Goal: Information Seeking & Learning: Find specific fact

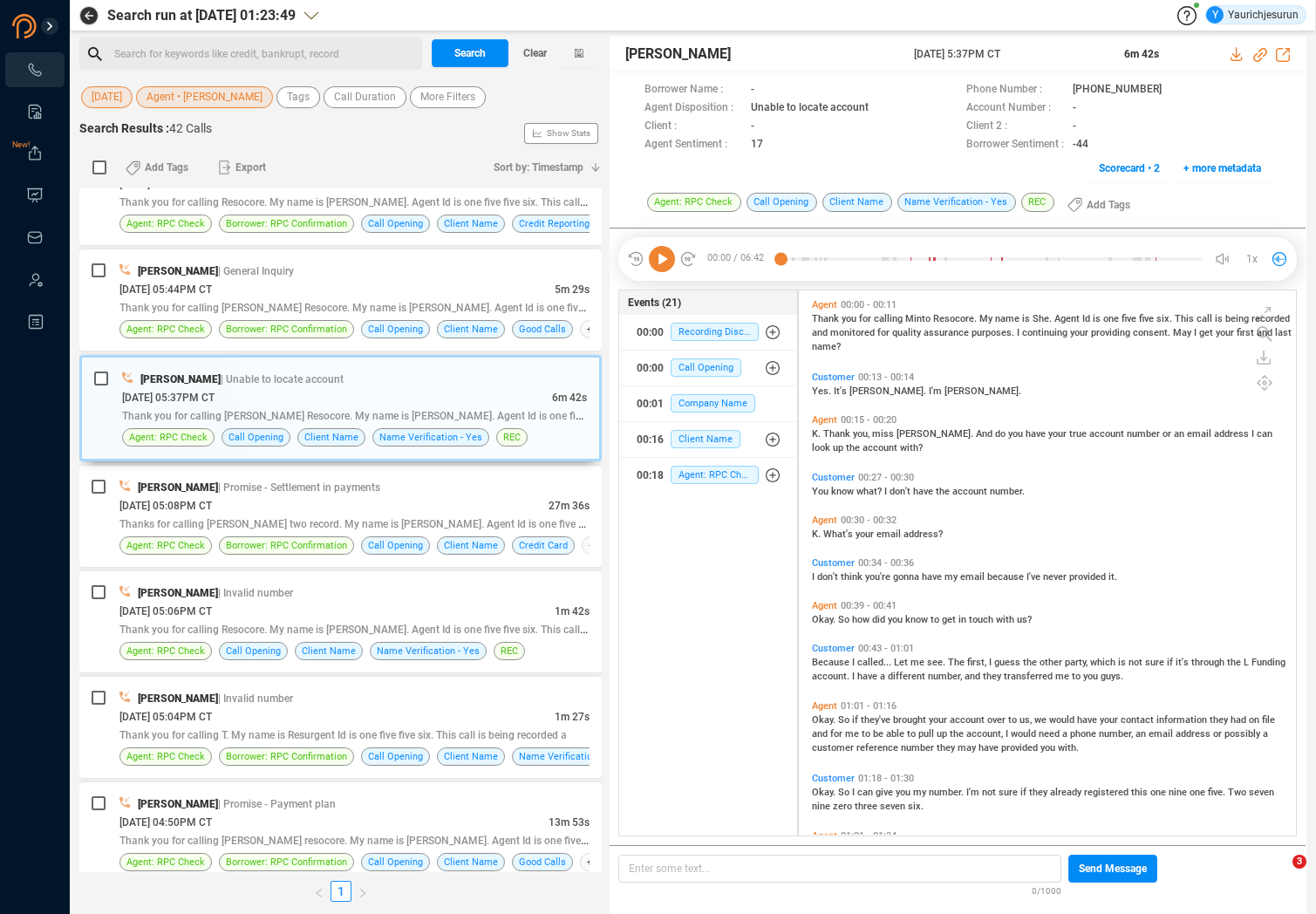
scroll to position [542, 488]
click at [223, 51] on div "Search for keywords like credit, bankrupt, record ﻿" at bounding box center [265, 54] width 303 height 27
click at [459, 65] on span "Search" at bounding box center [470, 53] width 31 height 28
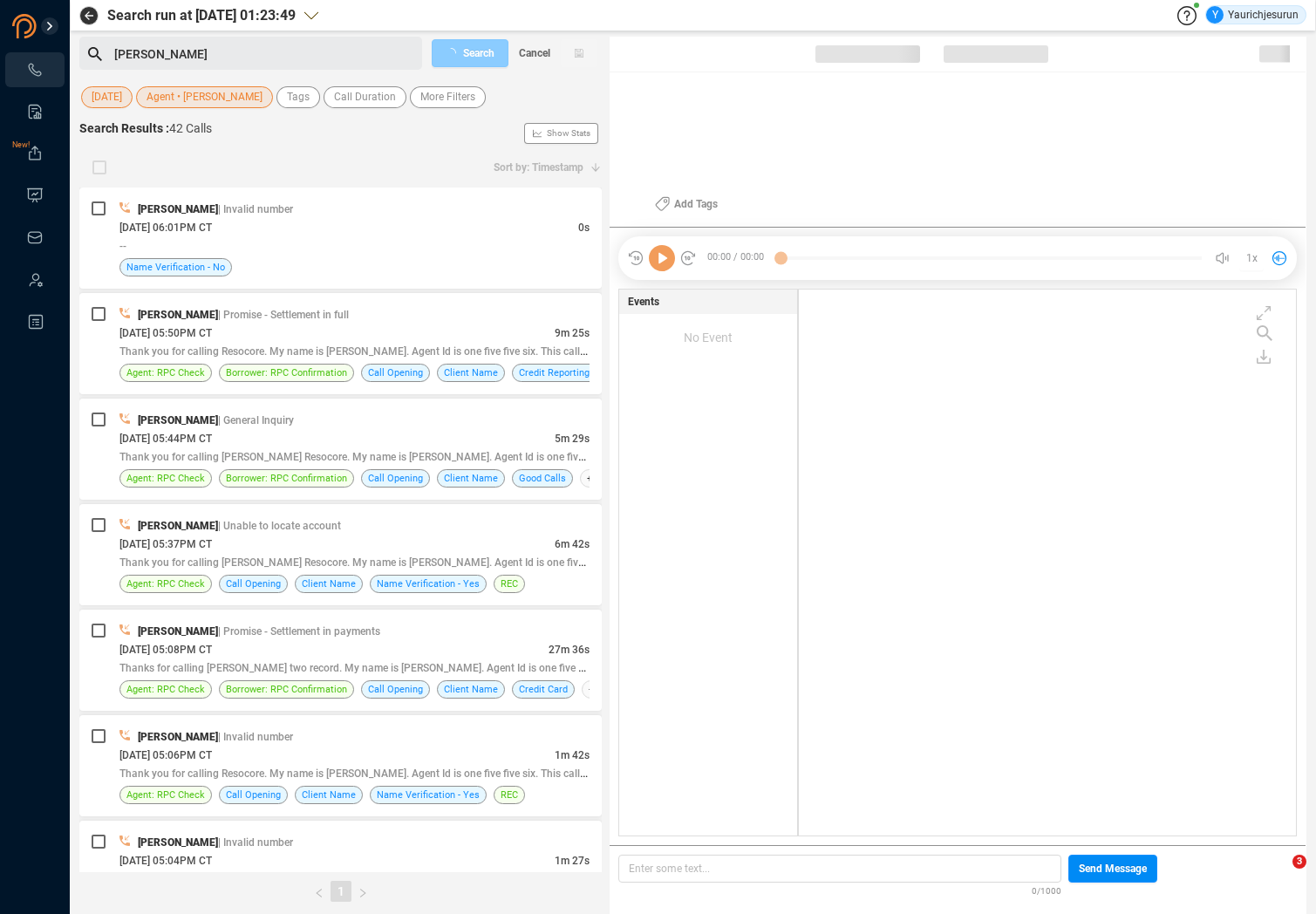
scroll to position [543, 488]
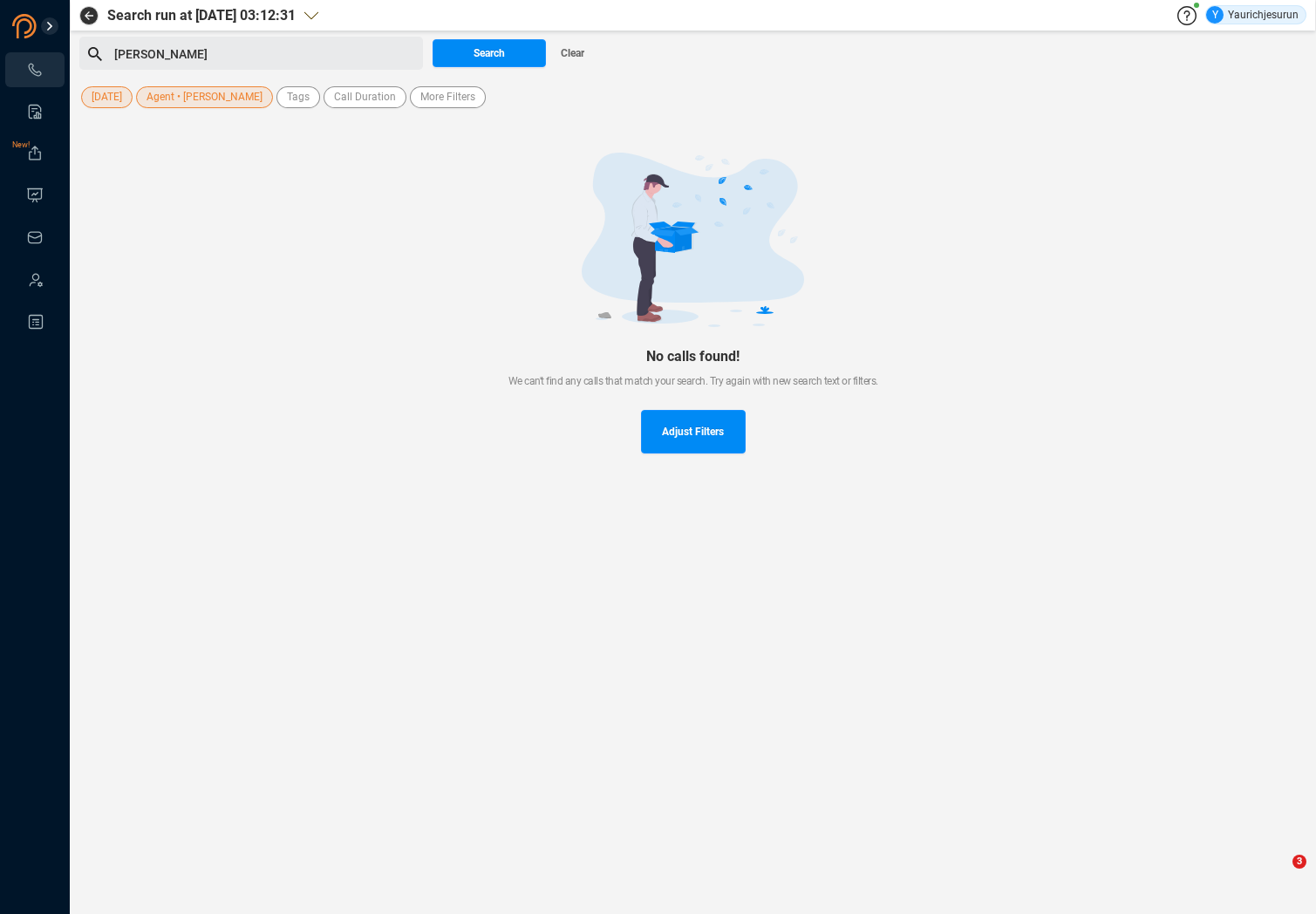
click at [202, 87] on span "Agent • [PERSON_NAME]" at bounding box center [204, 97] width 116 height 22
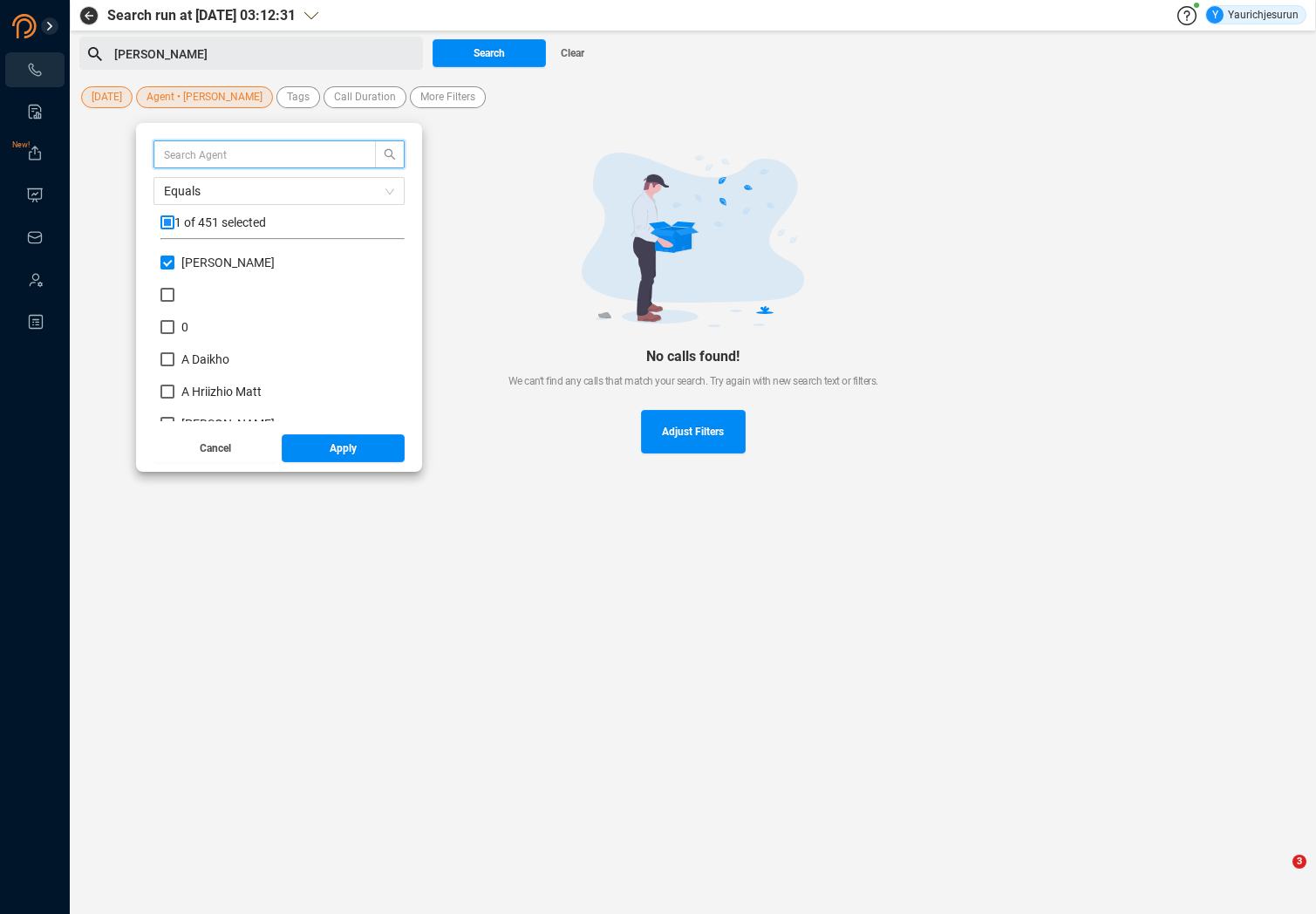
scroll to position [163, 235]
click at [575, 47] on span "Clear" at bounding box center [572, 53] width 24 height 28
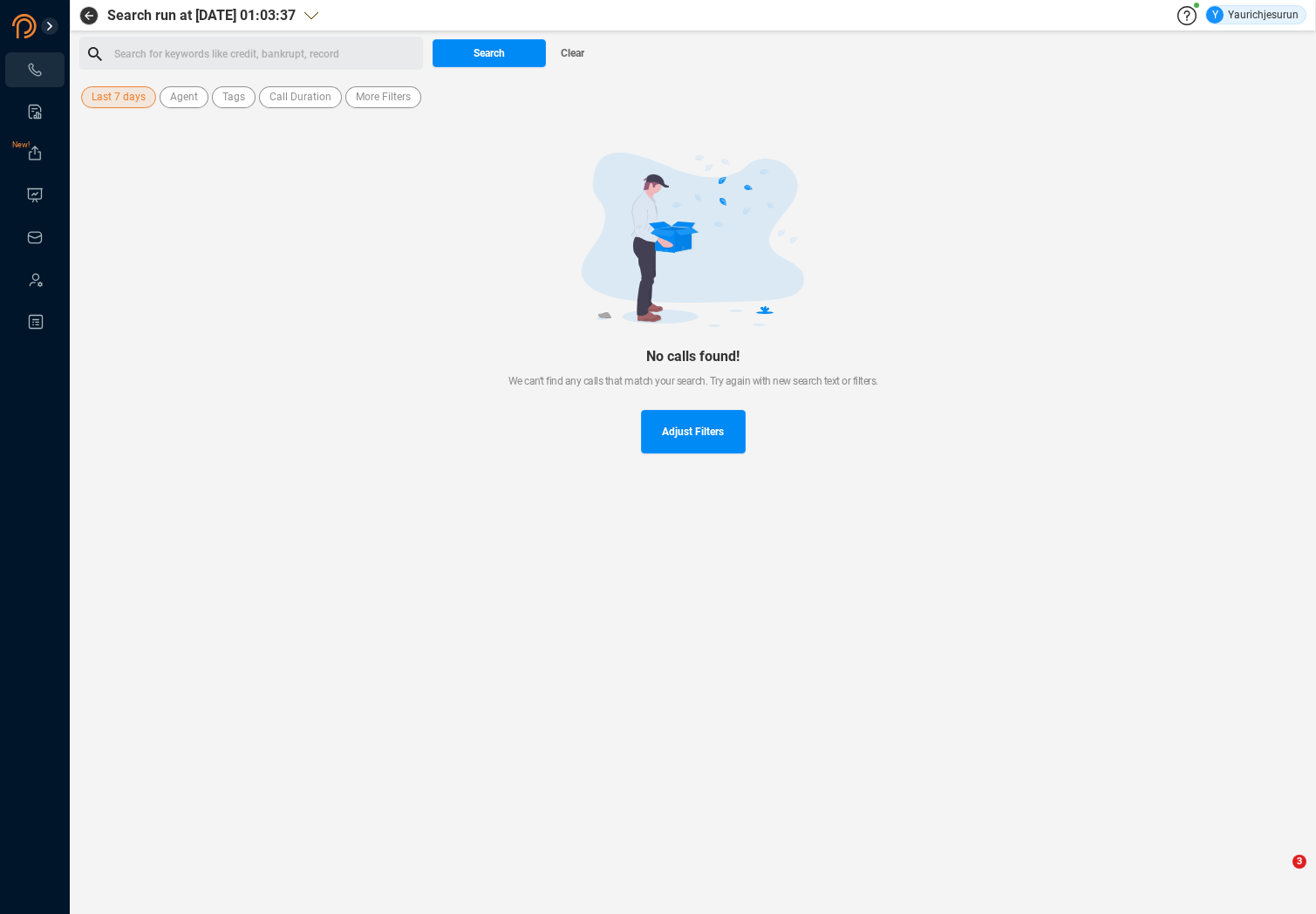
click at [117, 100] on span "Last 7 days" at bounding box center [118, 97] width 54 height 22
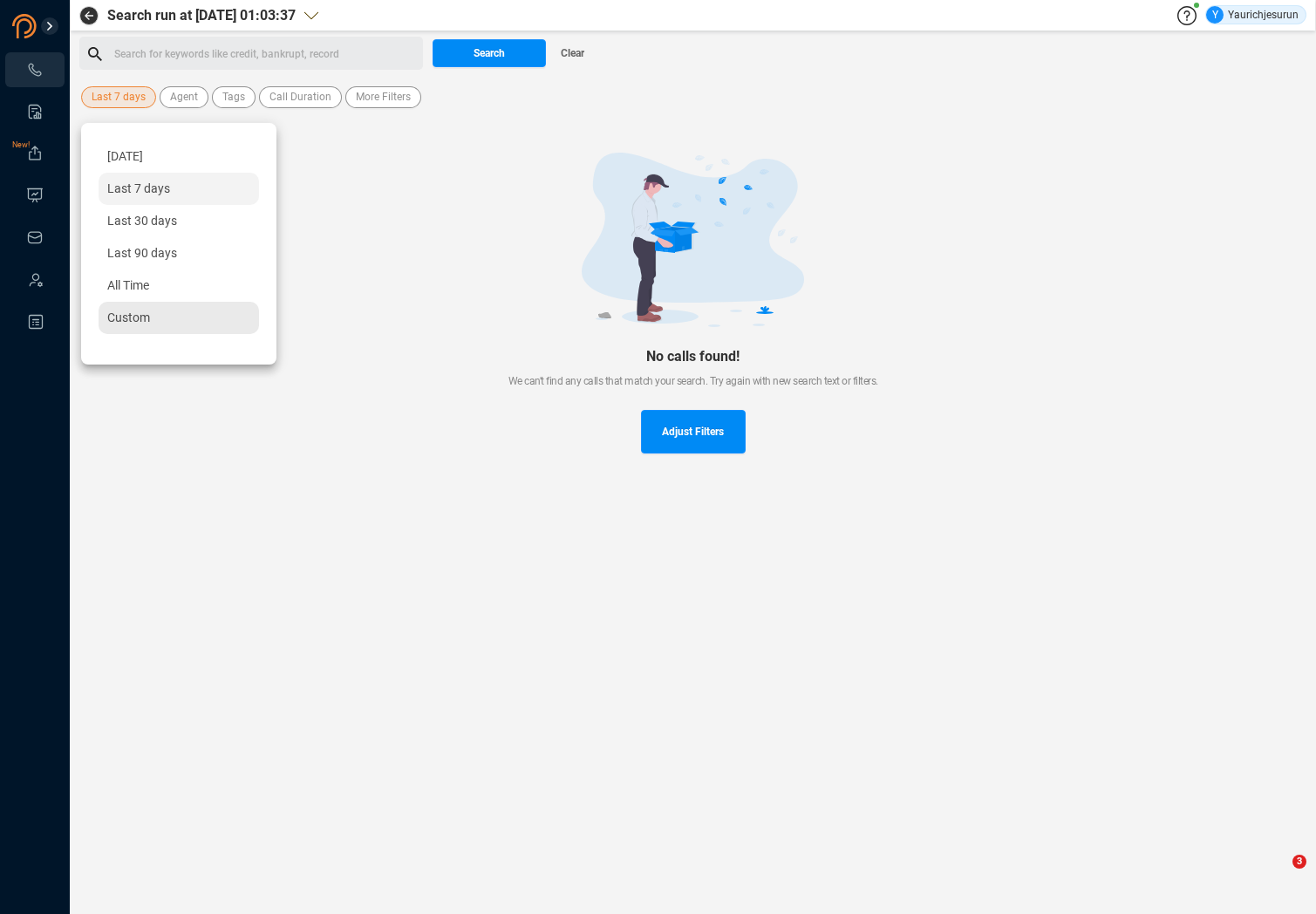
click at [132, 325] on span "Custom" at bounding box center [128, 317] width 43 height 14
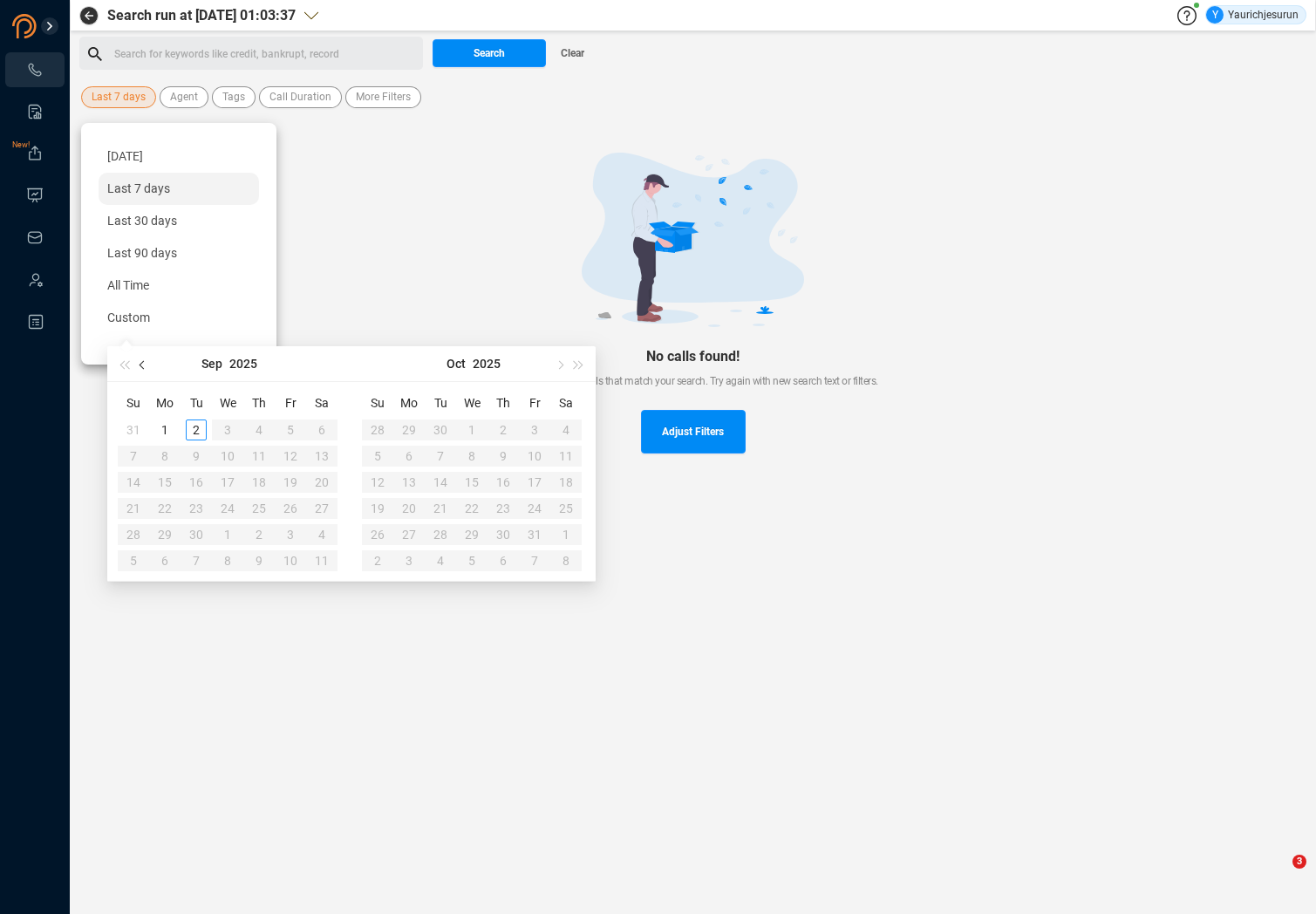
click at [141, 363] on span "button" at bounding box center [144, 365] width 9 height 9
click at [142, 363] on span "button" at bounding box center [144, 365] width 9 height 9
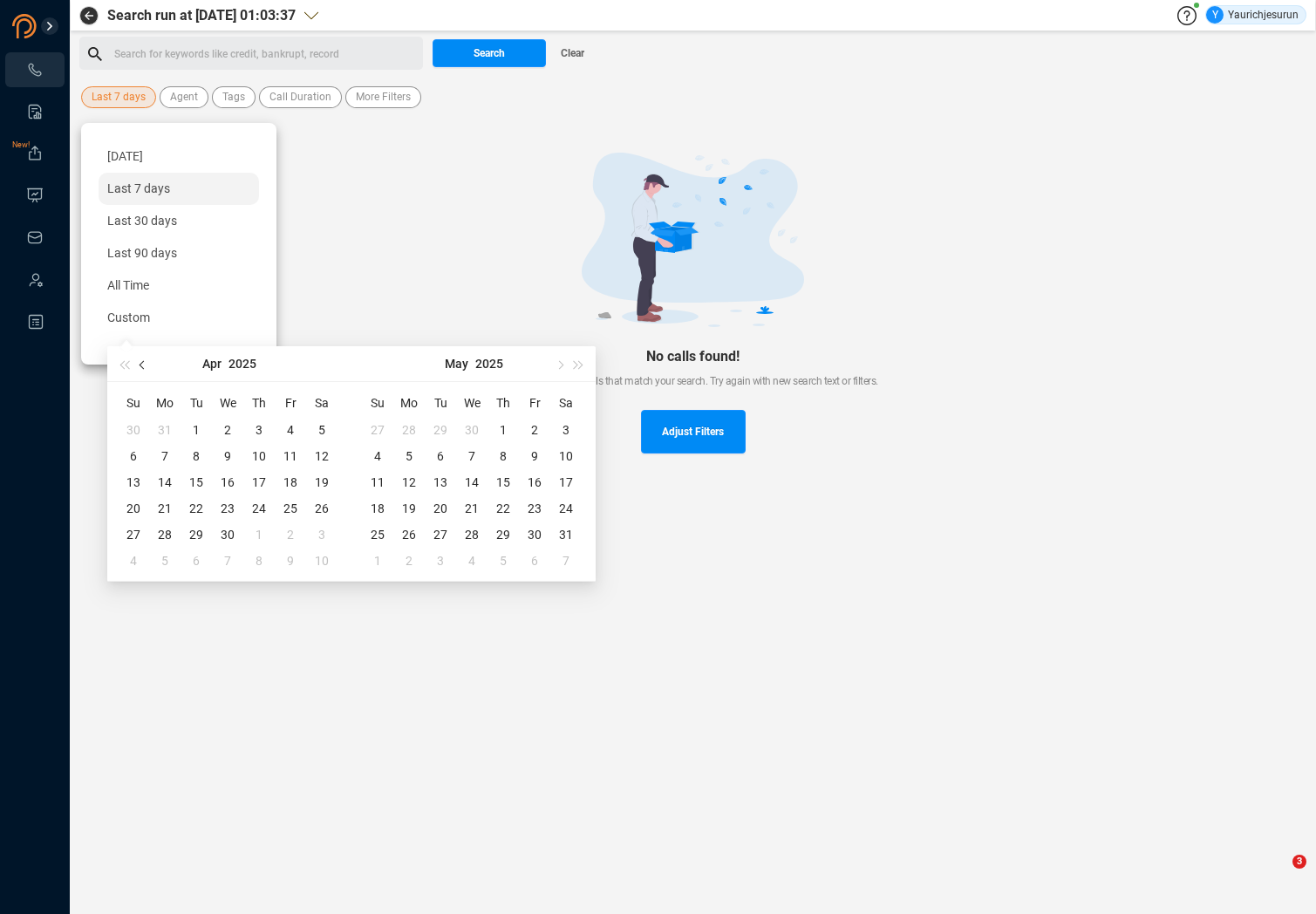
click at [142, 363] on span "button" at bounding box center [144, 365] width 9 height 9
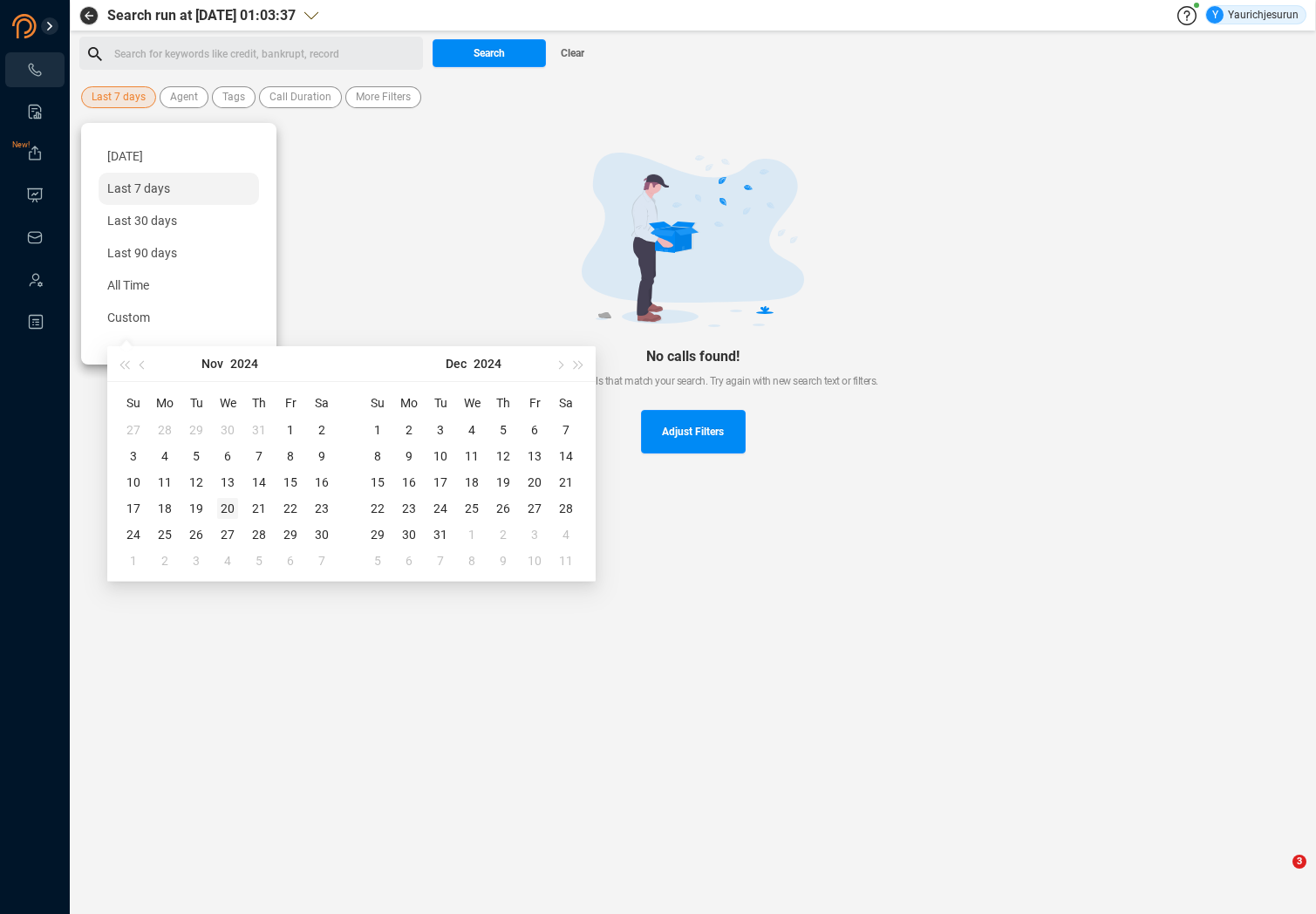
type input "[DATE]"
click at [226, 508] on div "20" at bounding box center [227, 509] width 21 height 21
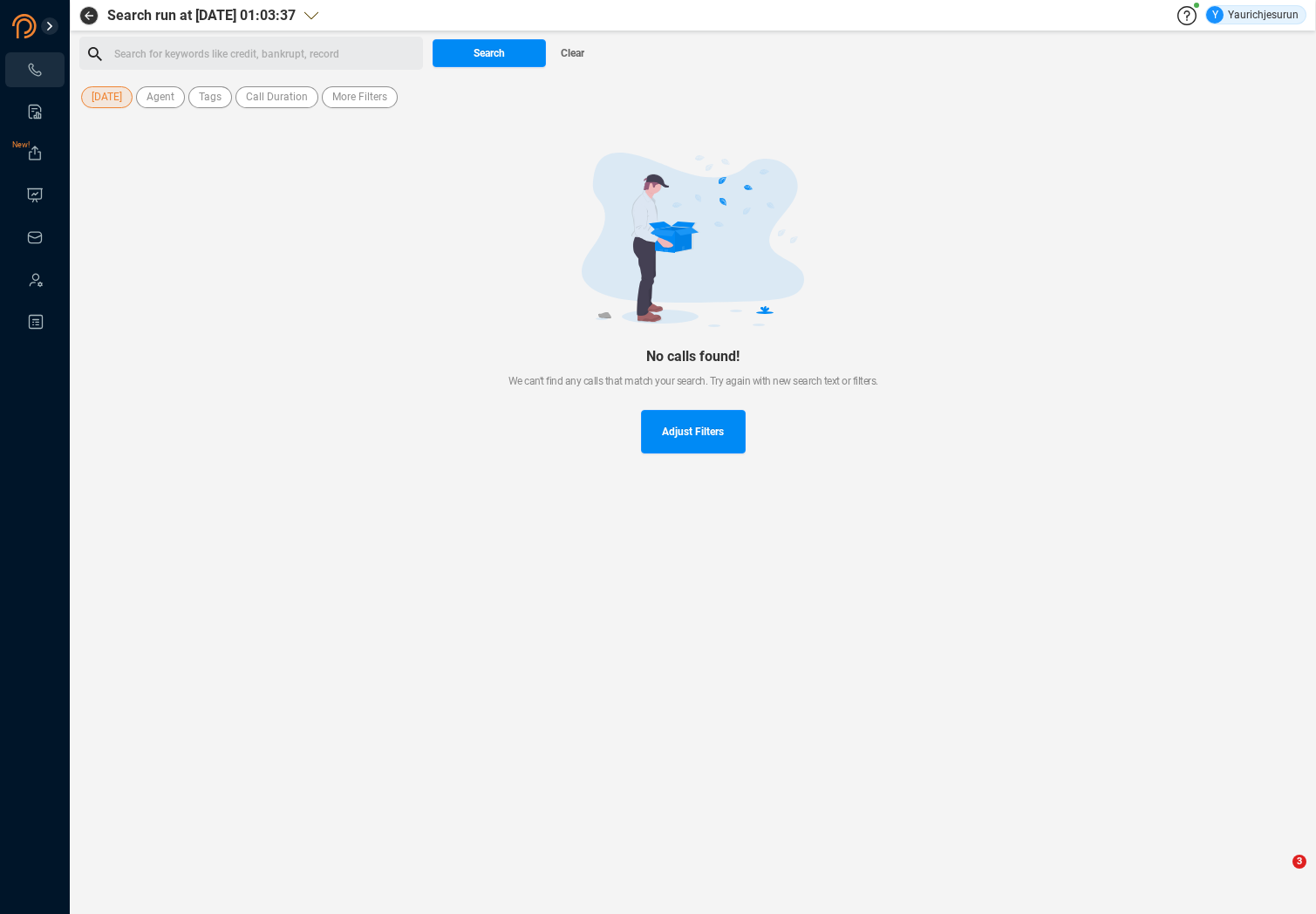
click at [259, 164] on div at bounding box center [692, 240] width 1172 height 175
click at [164, 92] on span "Agent" at bounding box center [160, 97] width 28 height 22
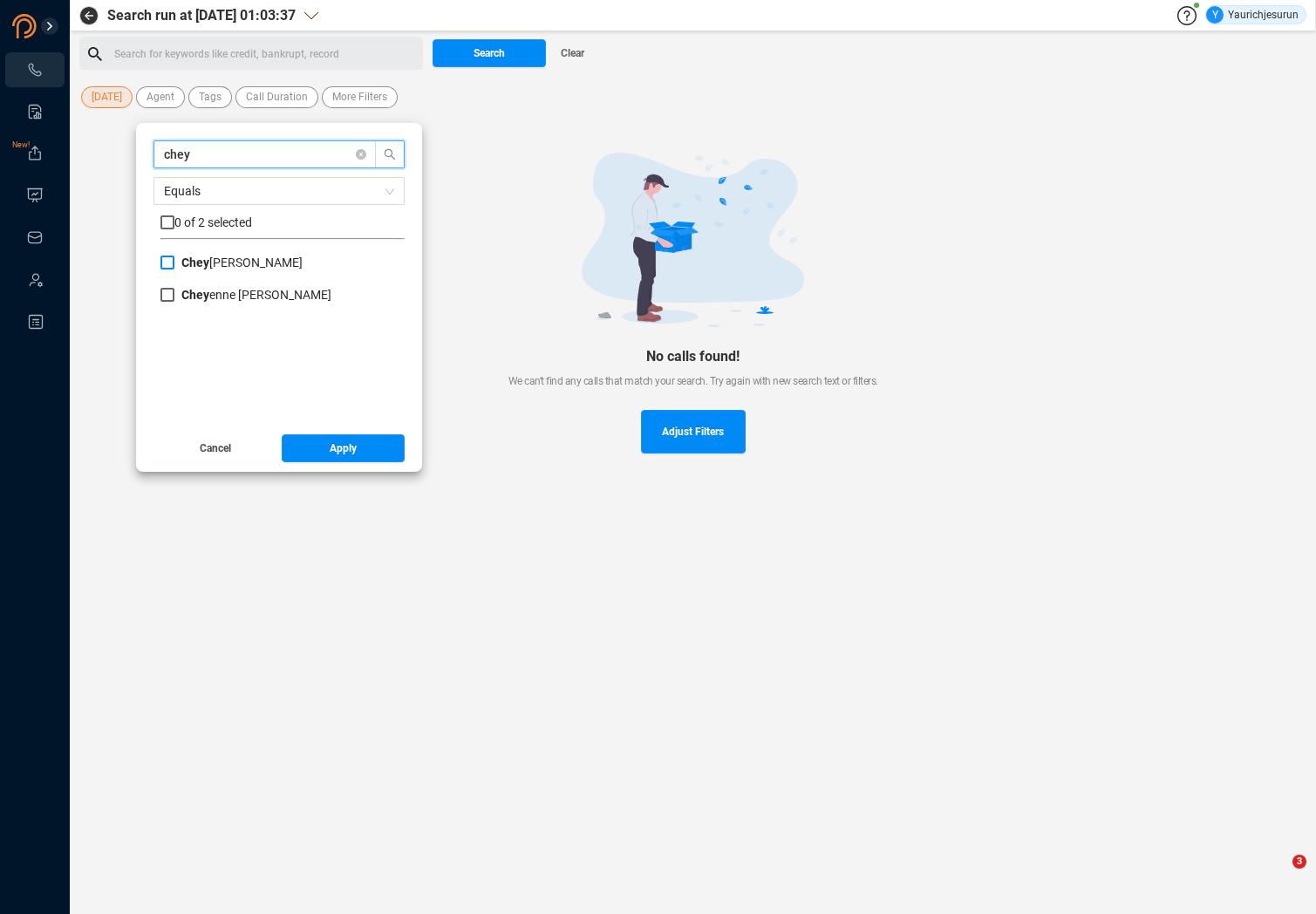
type input "chey"
click at [219, 266] on span "[PERSON_NAME]" at bounding box center [241, 262] width 122 height 14
click at [175, 266] on input "[PERSON_NAME]" at bounding box center [166, 262] width 14 height 14
checkbox input "true"
click at [304, 453] on button "Apply" at bounding box center [343, 448] width 123 height 28
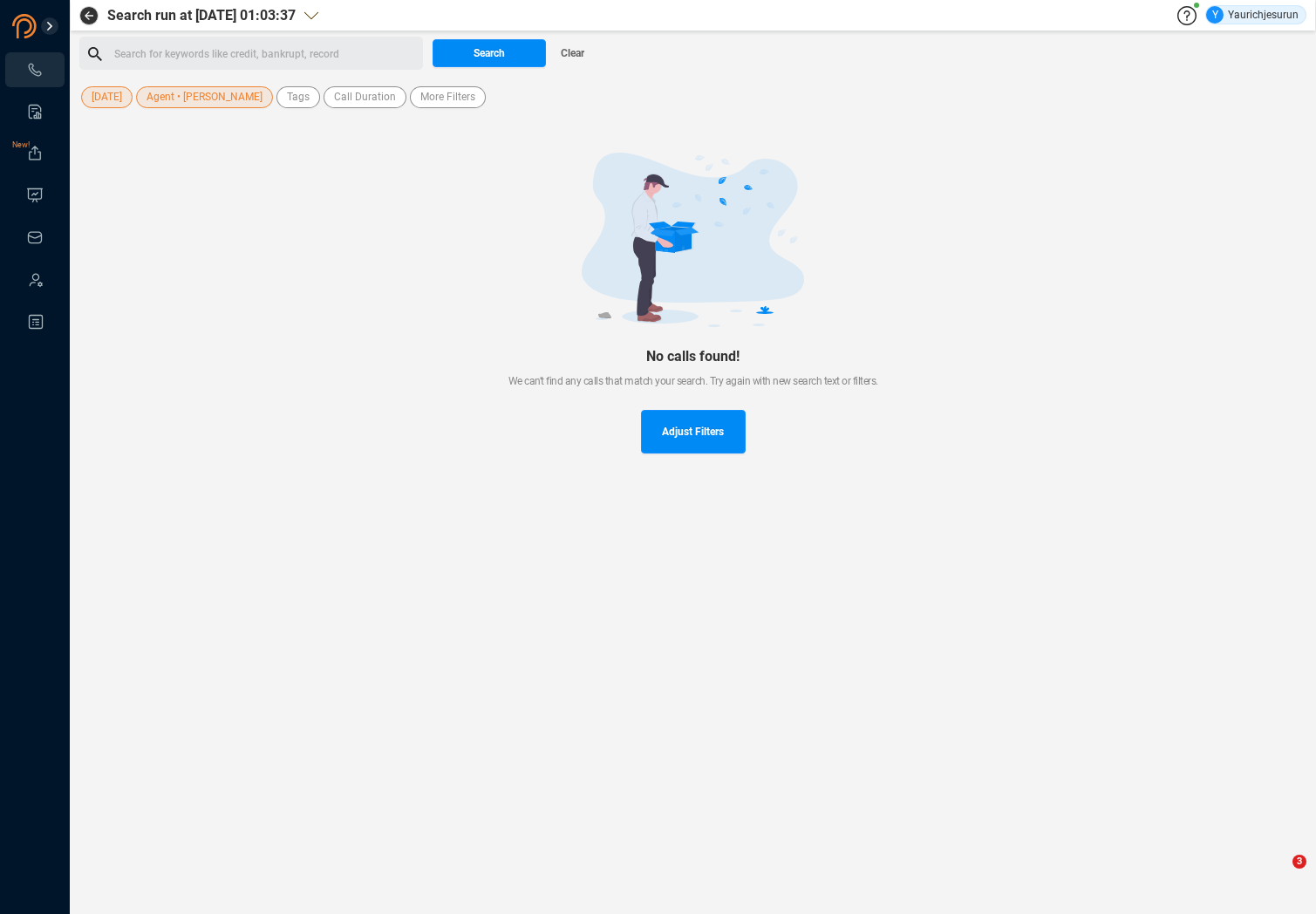
click at [406, 397] on div "No calls found! We can't find any calls that match your search. Try again with …" at bounding box center [693, 303] width 1227 height 385
click at [421, 106] on span "More Filters" at bounding box center [448, 97] width 55 height 22
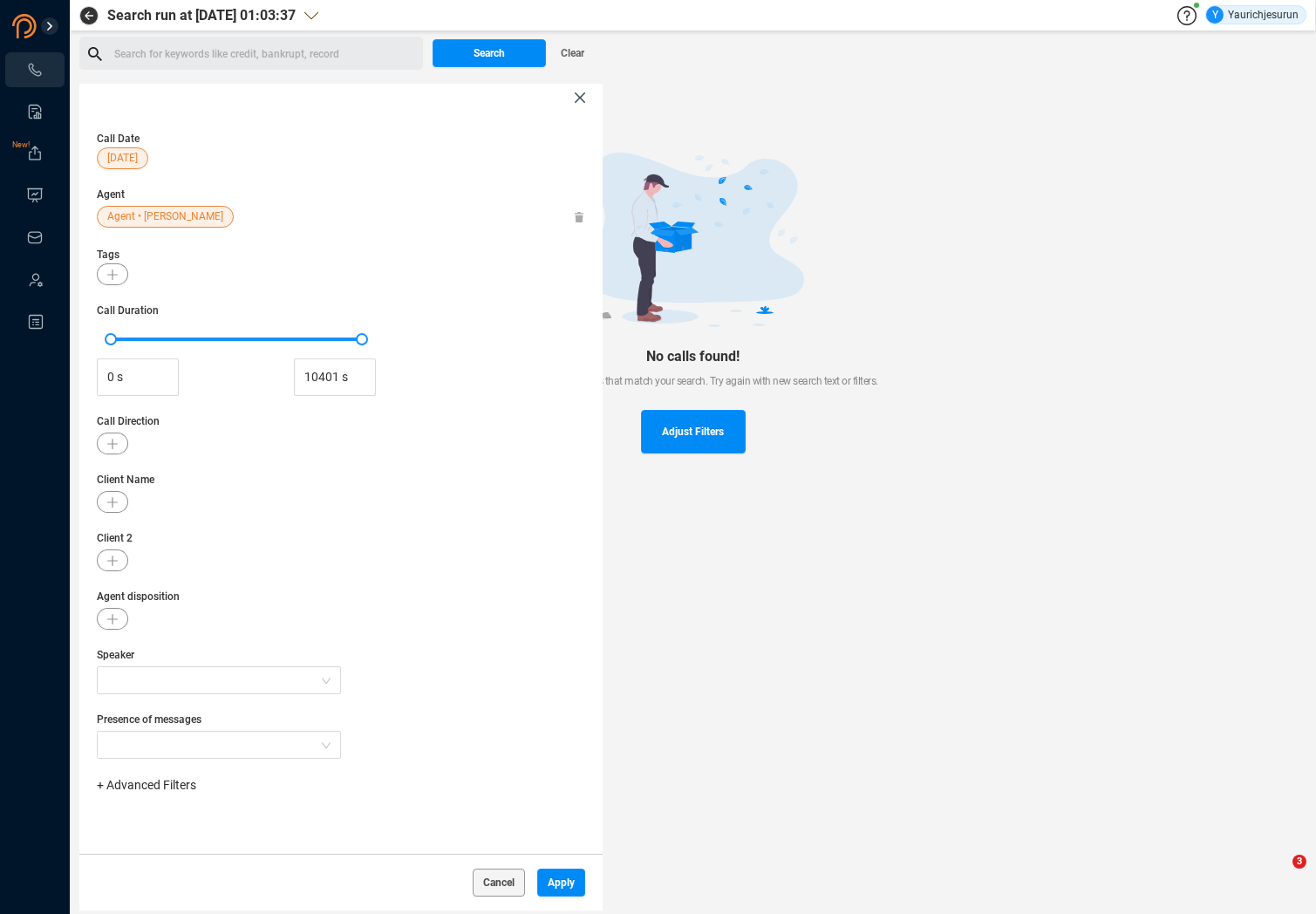
click at [155, 781] on span "+ Advanced Filters" at bounding box center [146, 785] width 100 height 14
click at [175, 715] on span "Phone Number" at bounding box center [155, 717] width 81 height 14
click at [273, 744] on input "search" at bounding box center [212, 745] width 211 height 27
click at [246, 827] on div "Enter a comma separated list ﻿" at bounding box center [271, 840] width 331 height 38
click at [245, 833] on div "Enter a comma separated list ﻿" at bounding box center [271, 840] width 331 height 38
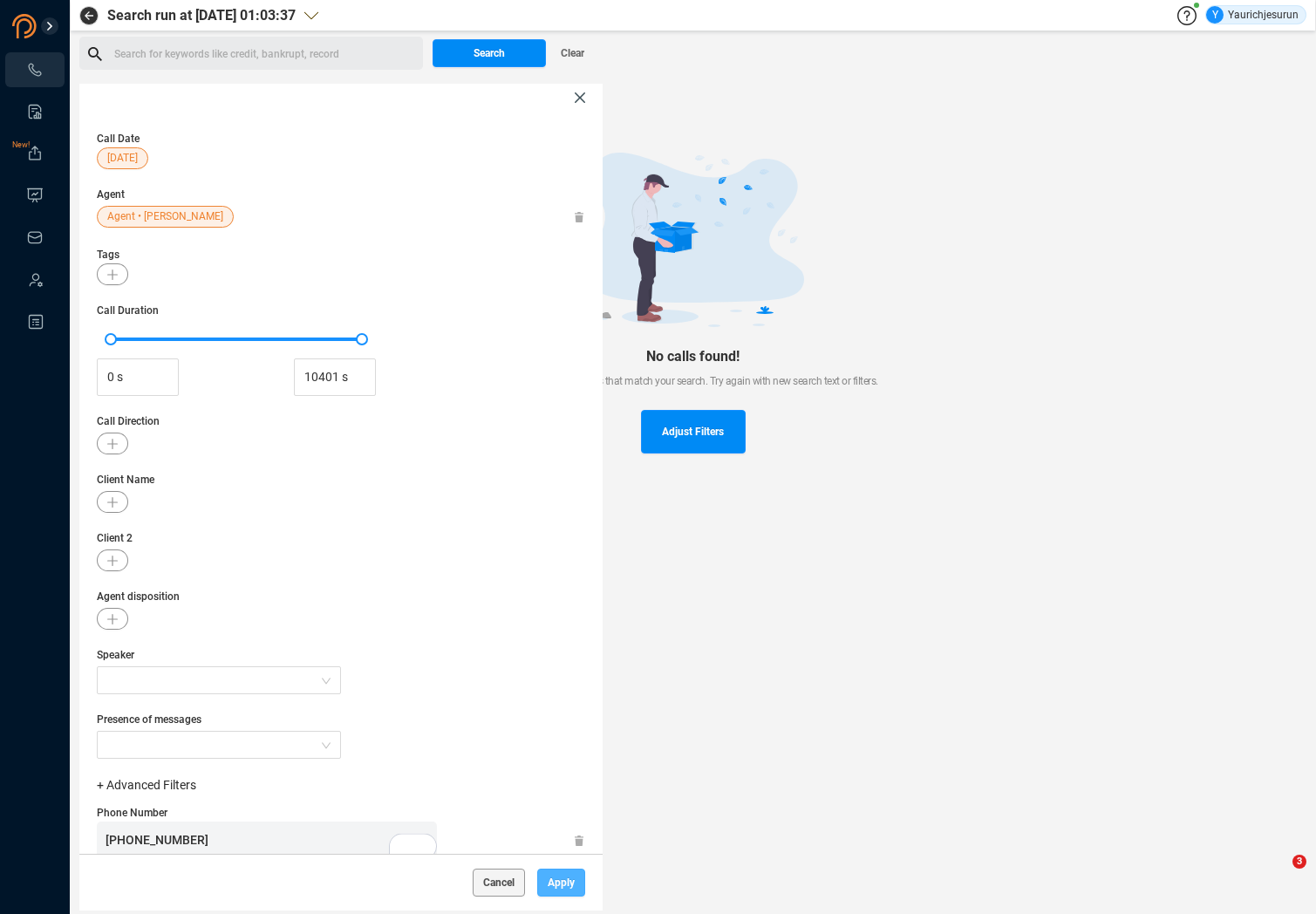
click at [547, 882] on button "Apply" at bounding box center [561, 883] width 48 height 28
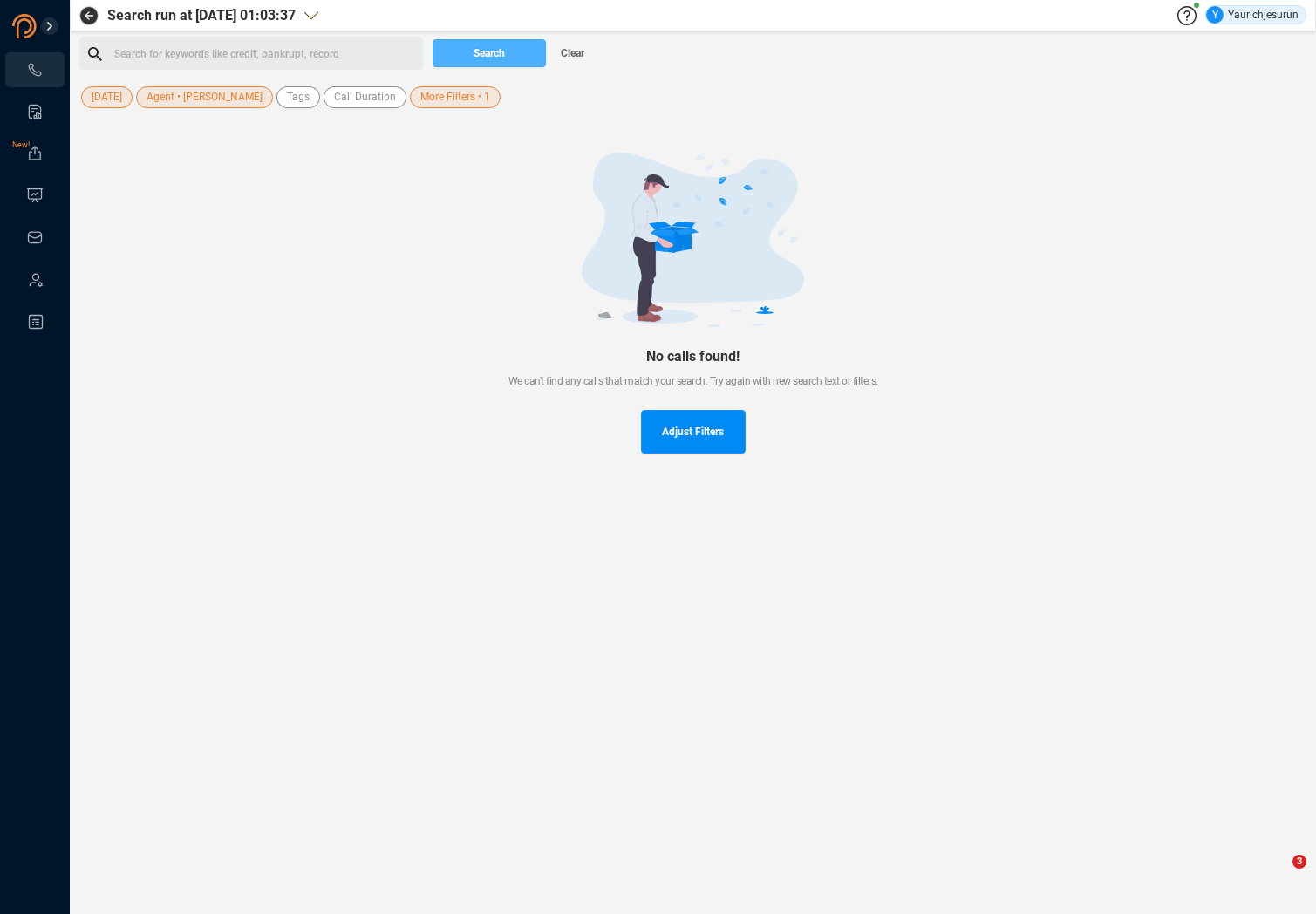
click at [505, 50] on span "Search" at bounding box center [489, 53] width 31 height 28
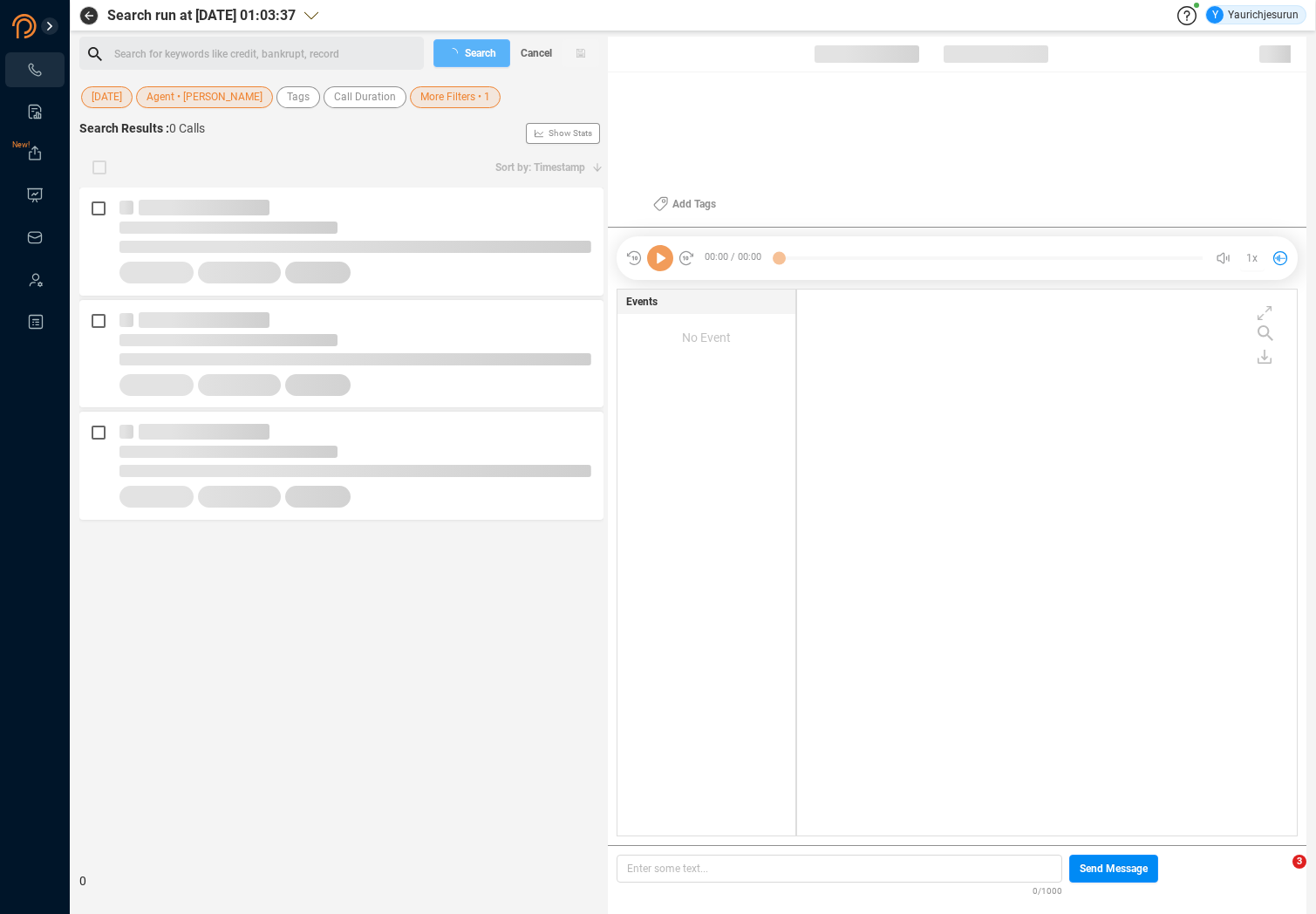
scroll to position [543, 491]
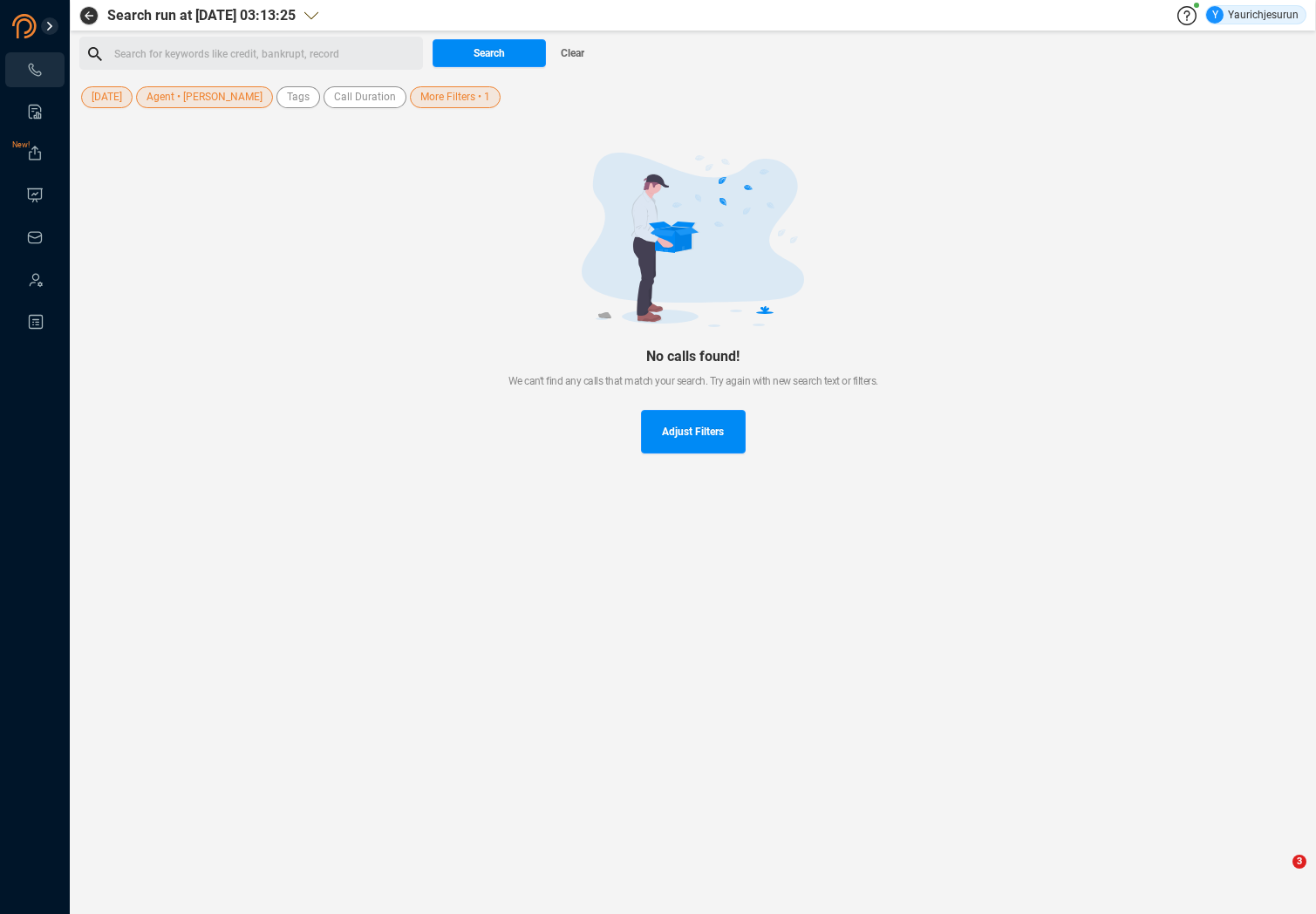
click at [206, 103] on span "Agent • [PERSON_NAME]" at bounding box center [204, 97] width 116 height 22
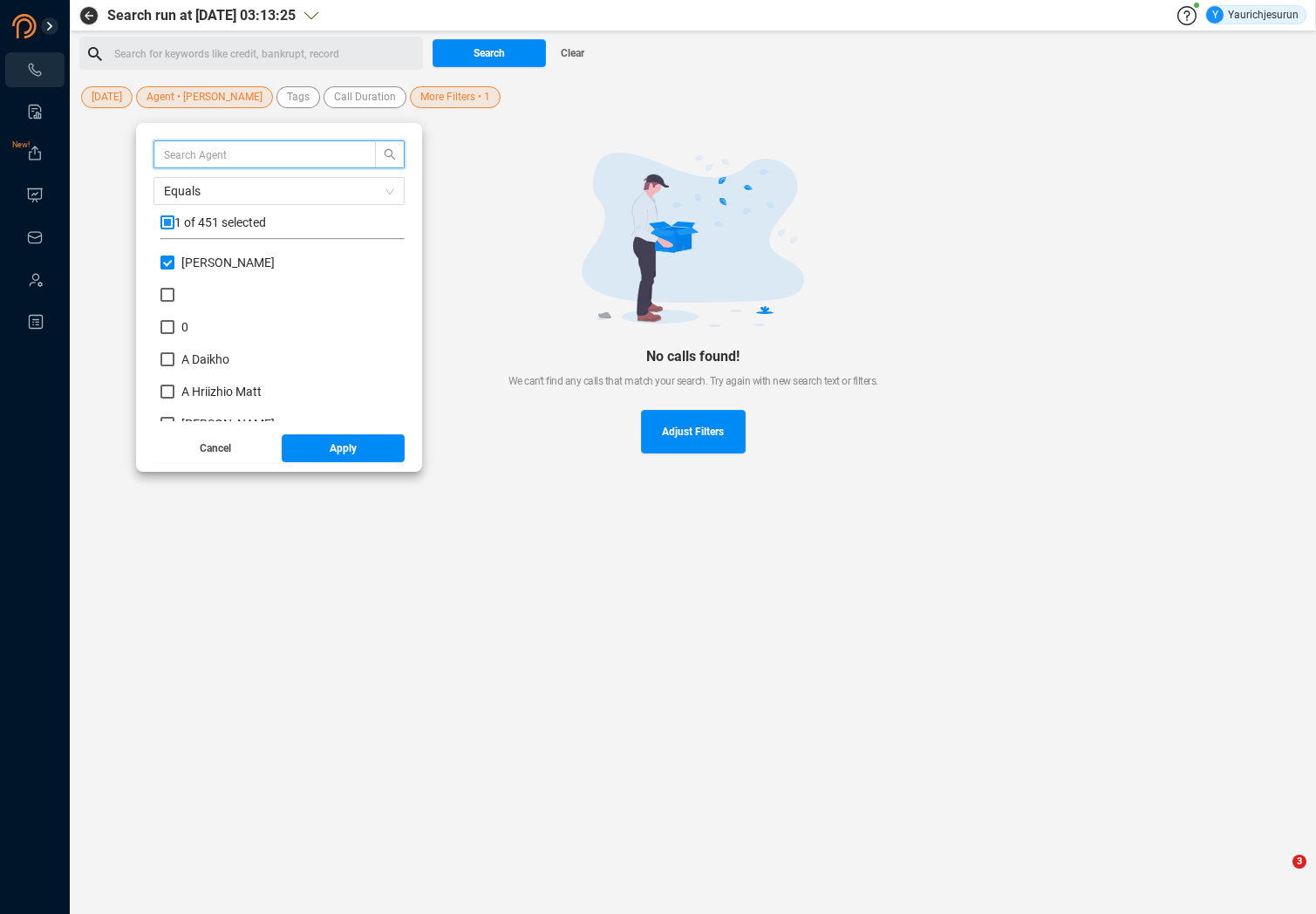
scroll to position [163, 235]
click at [117, 109] on div "[DATE] Agent • [PERSON_NAME] Equals 1 of 451 selected [PERSON_NAME] 0 A Daikho …" at bounding box center [341, 98] width 523 height 27
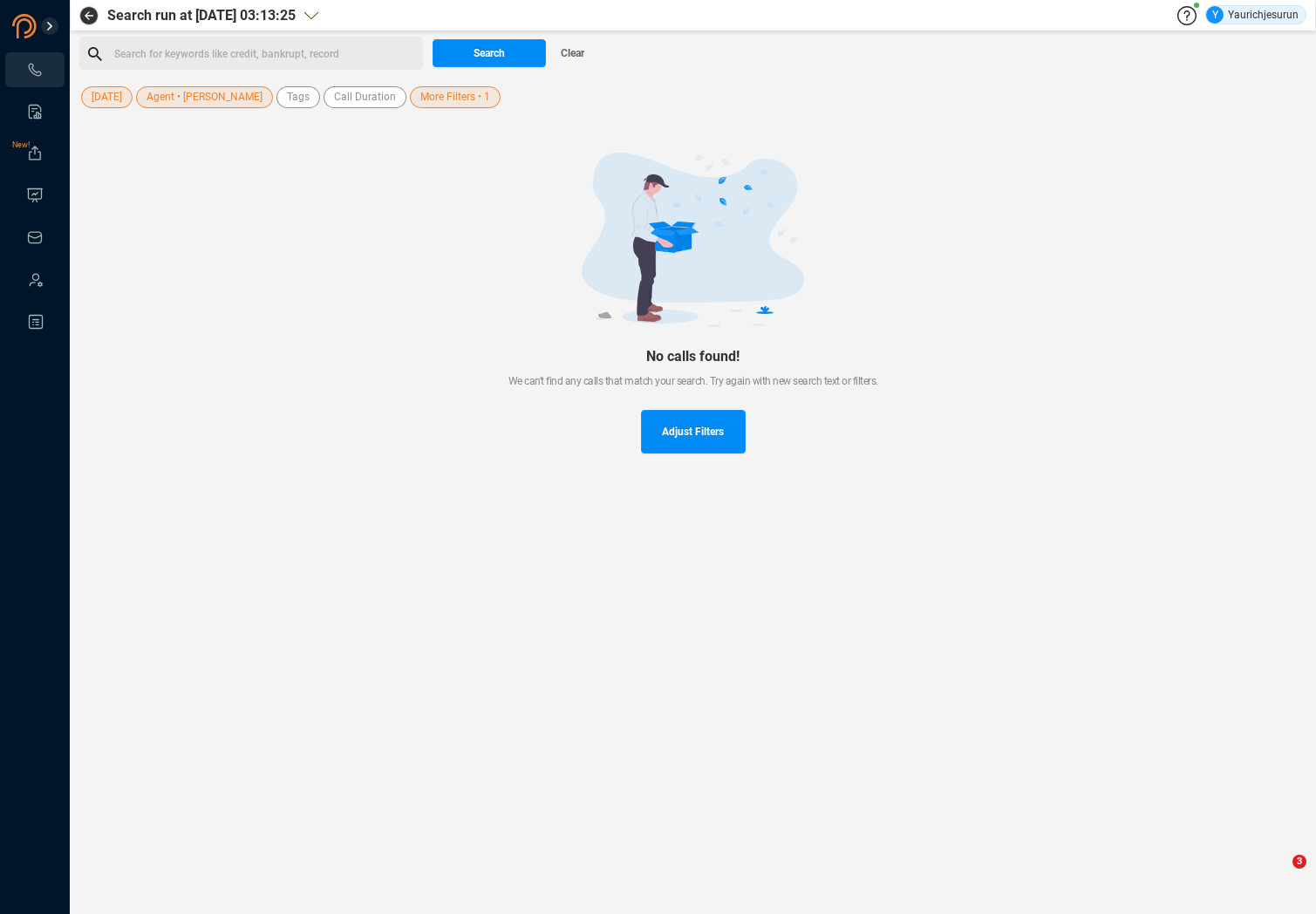
click at [103, 98] on span "[DATE]" at bounding box center [106, 97] width 30 height 22
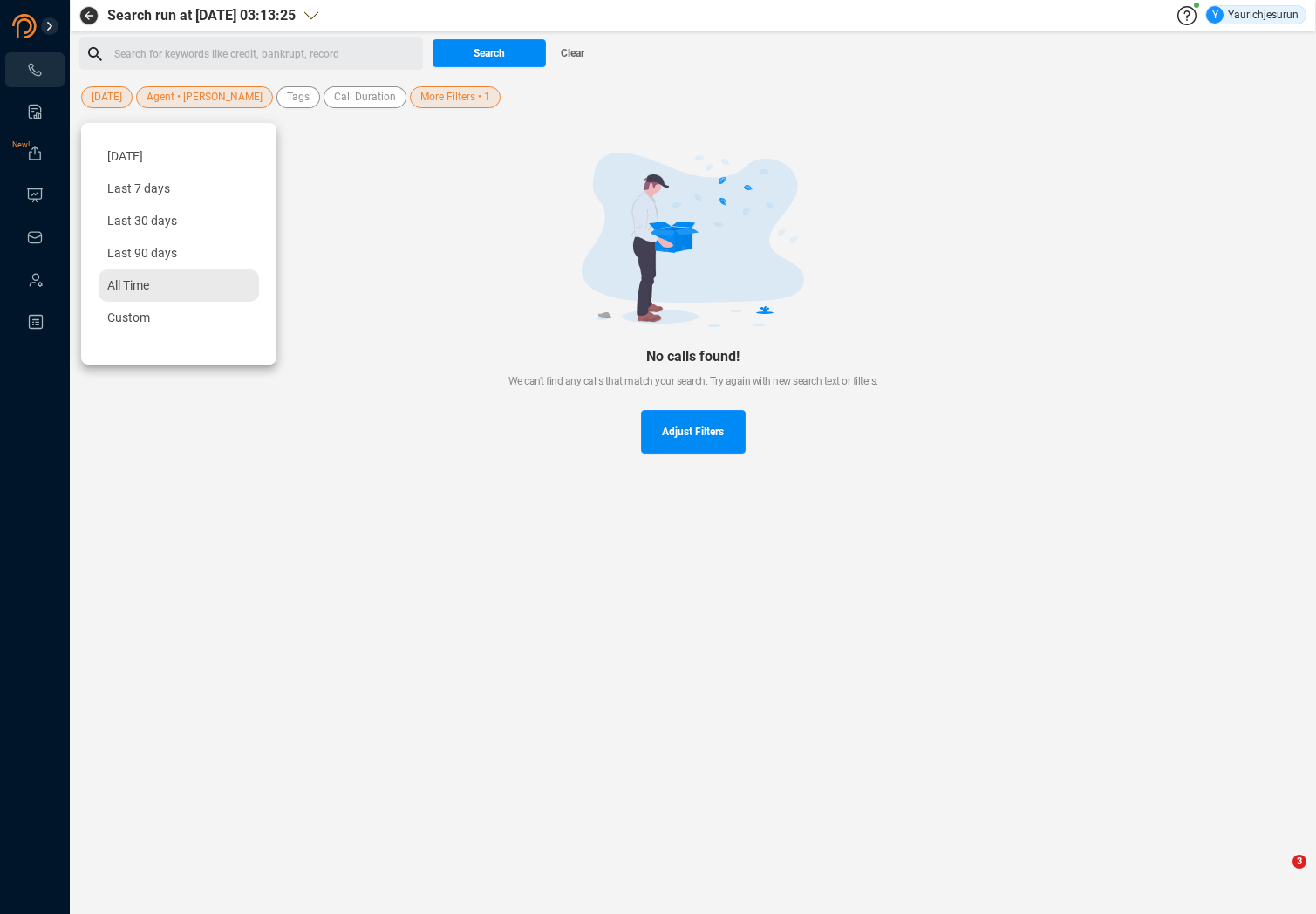
click at [119, 284] on span "All Time" at bounding box center [128, 285] width 42 height 14
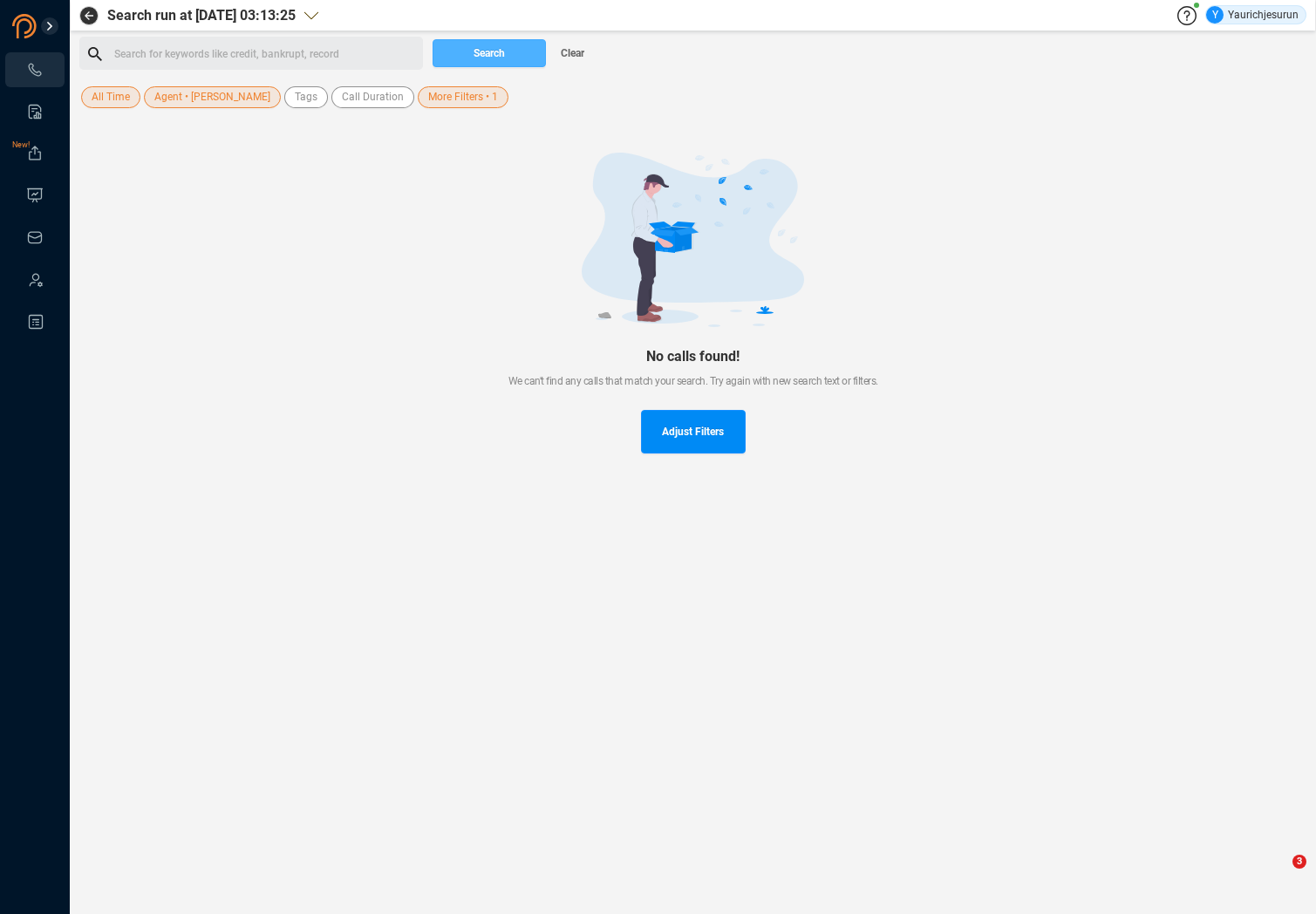
click at [475, 50] on span "Search" at bounding box center [489, 53] width 31 height 28
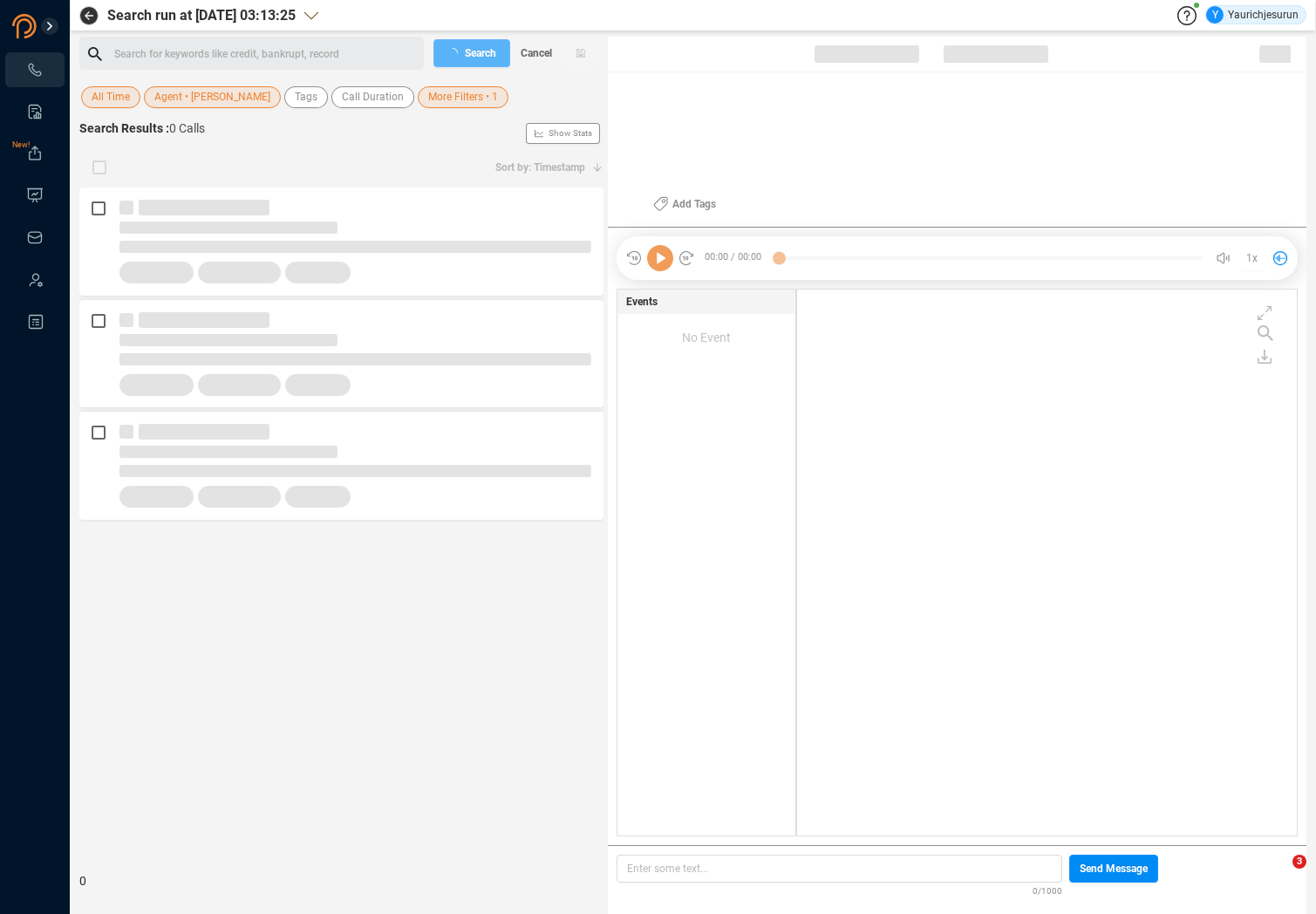
scroll to position [543, 491]
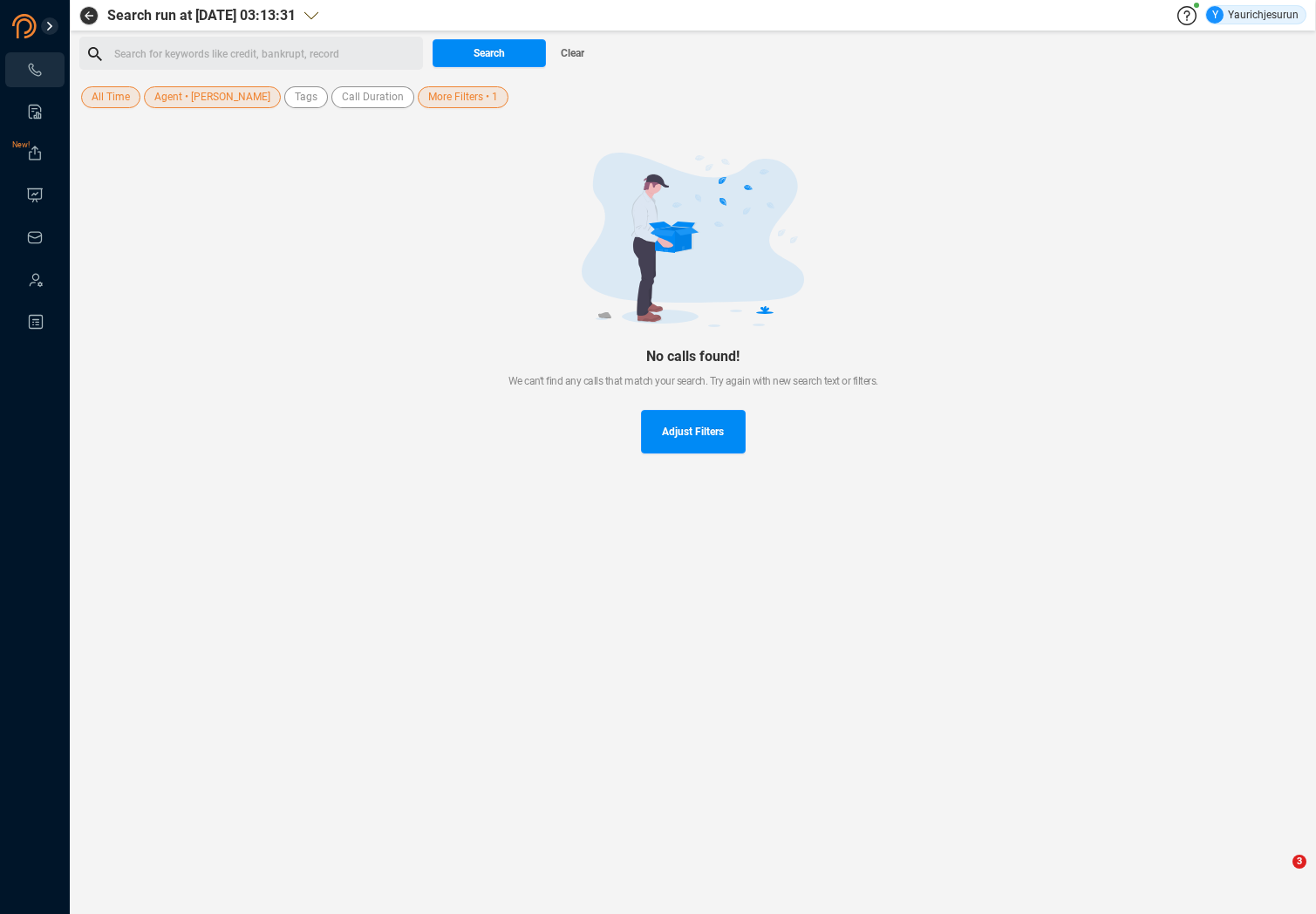
click at [188, 103] on span "Agent • [PERSON_NAME]" at bounding box center [212, 97] width 116 height 22
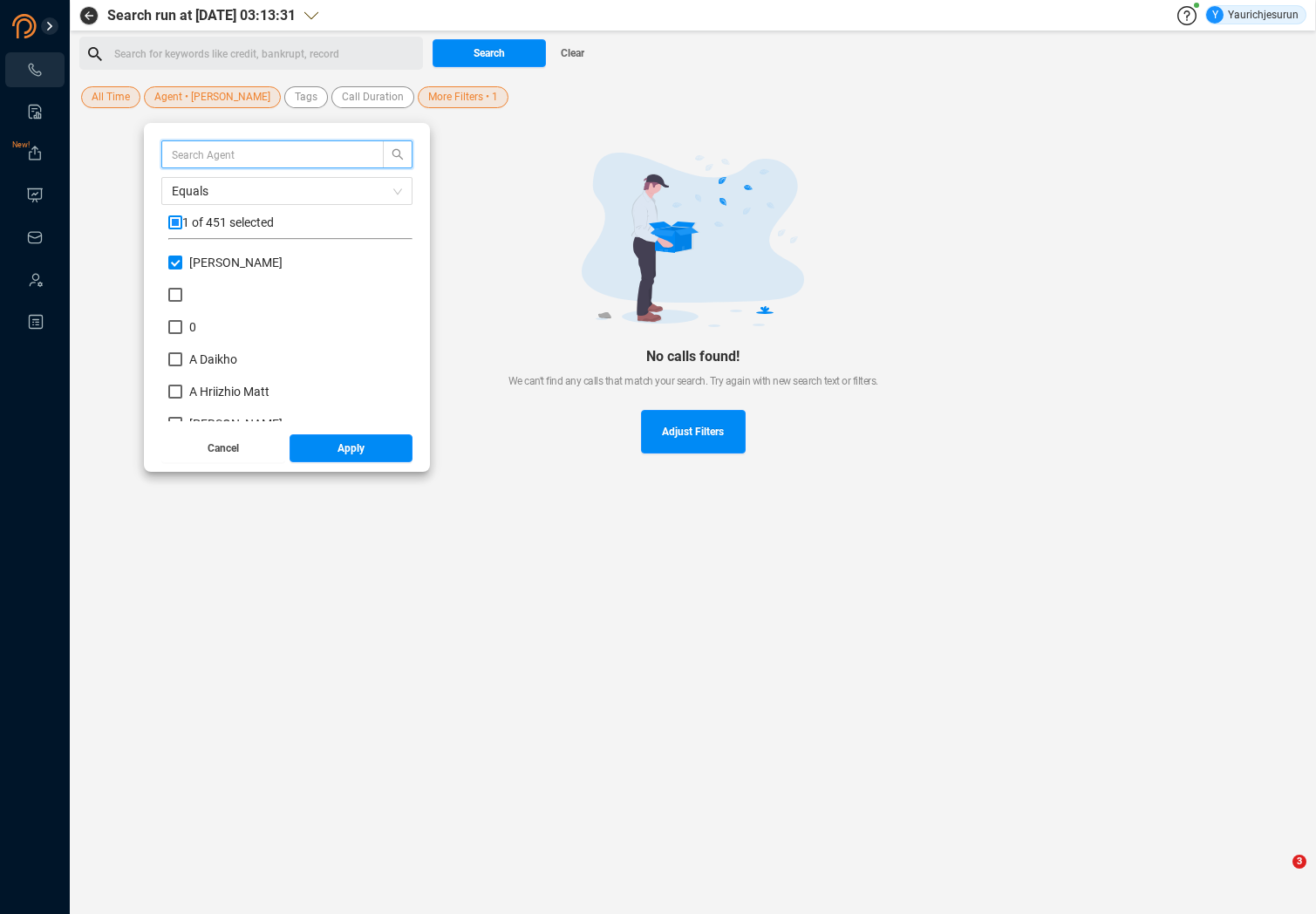
scroll to position [163, 235]
click at [176, 221] on input "checkbox" at bounding box center [175, 222] width 14 height 14
checkbox input "true"
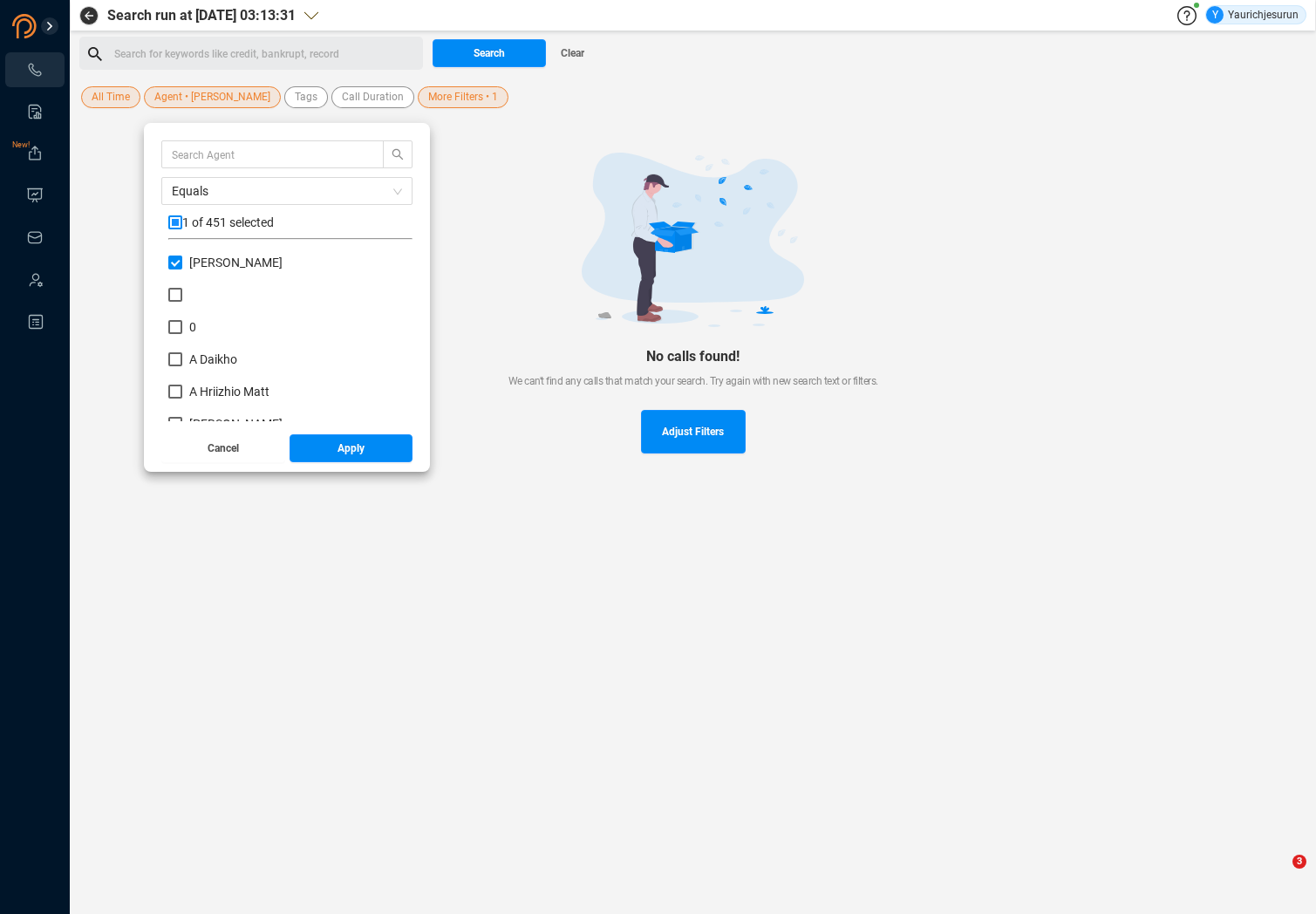
checkbox input "true"
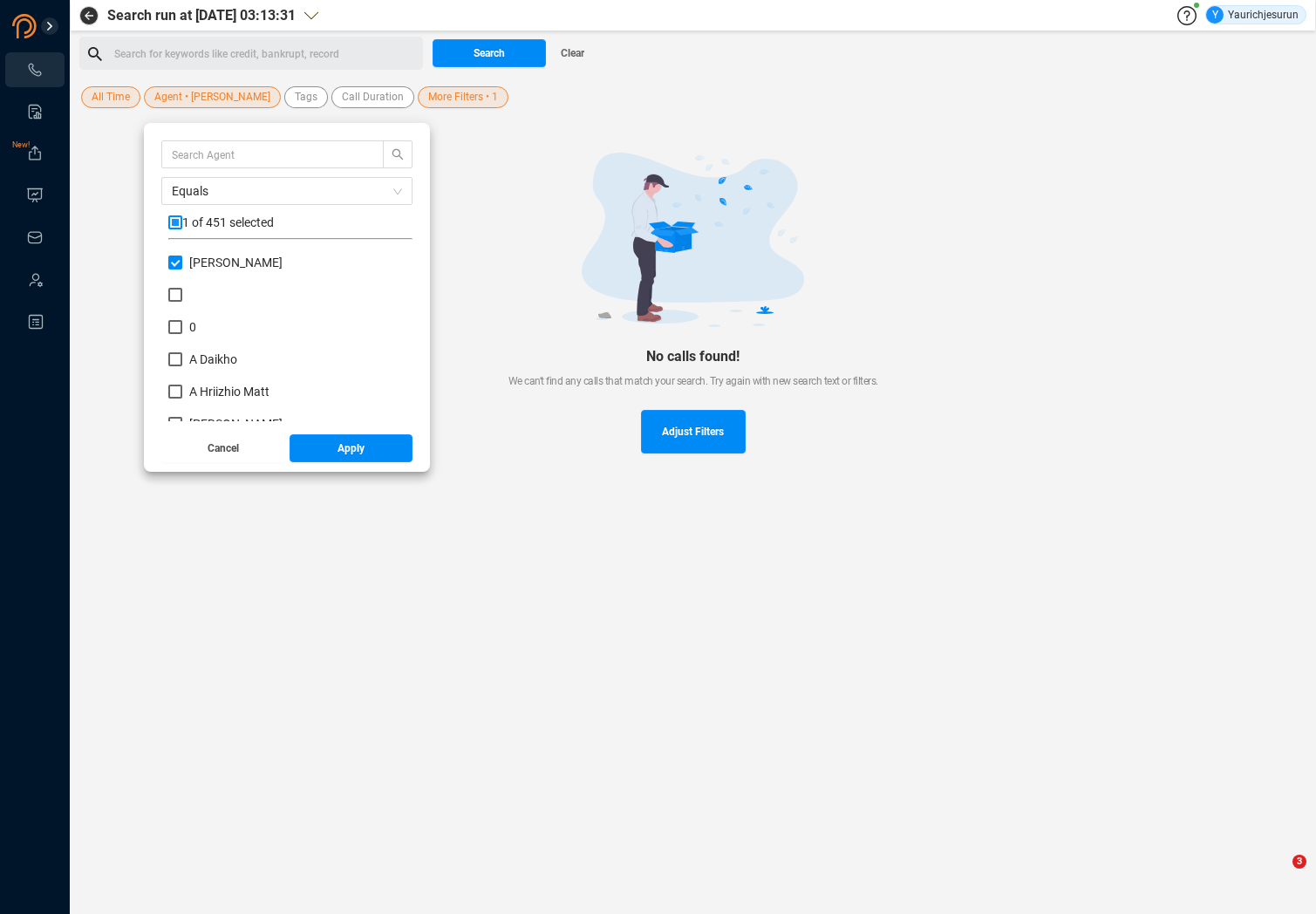
checkbox input "true"
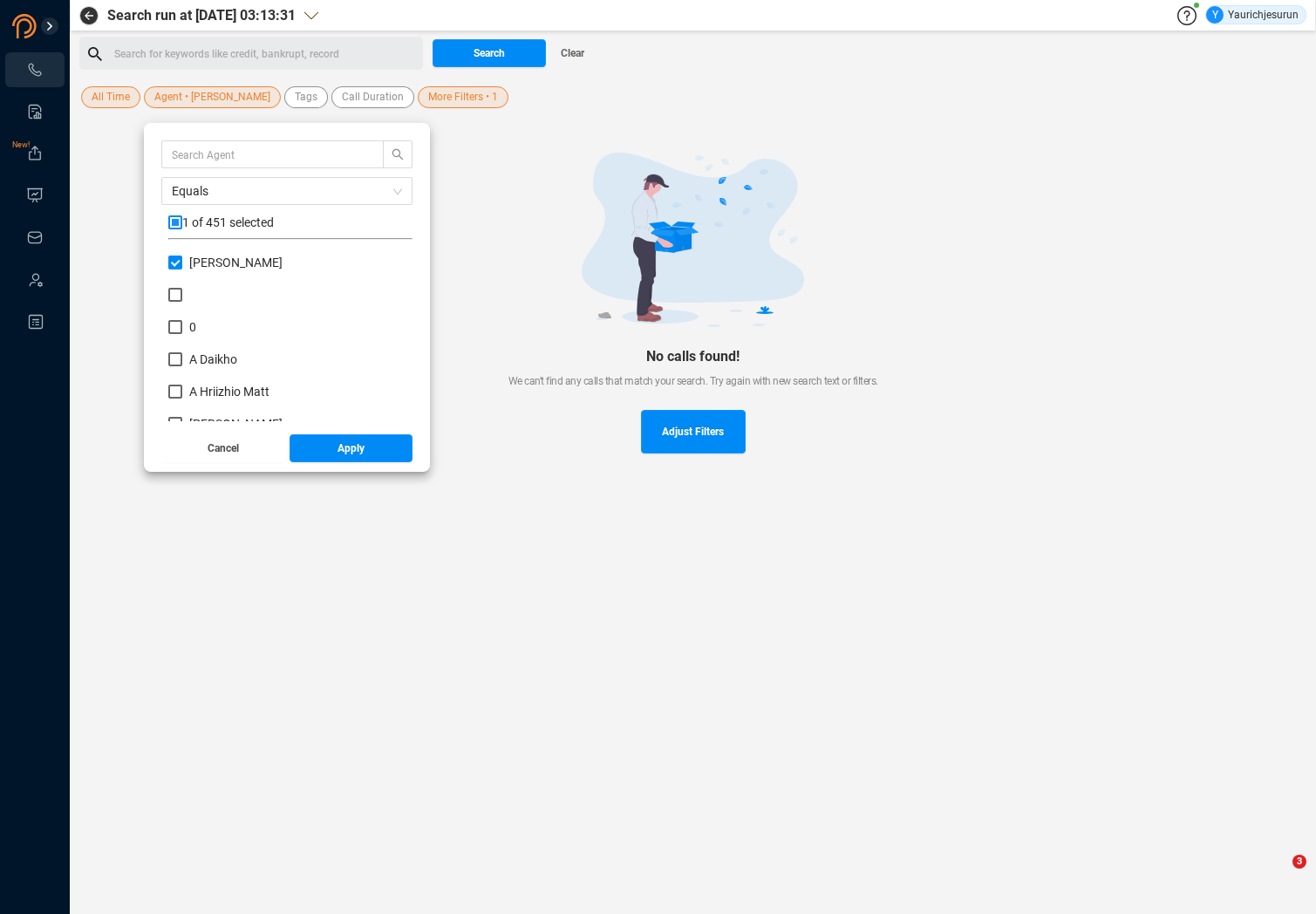
checkbox input "true"
click at [337, 435] on span "Apply" at bounding box center [351, 448] width 27 height 28
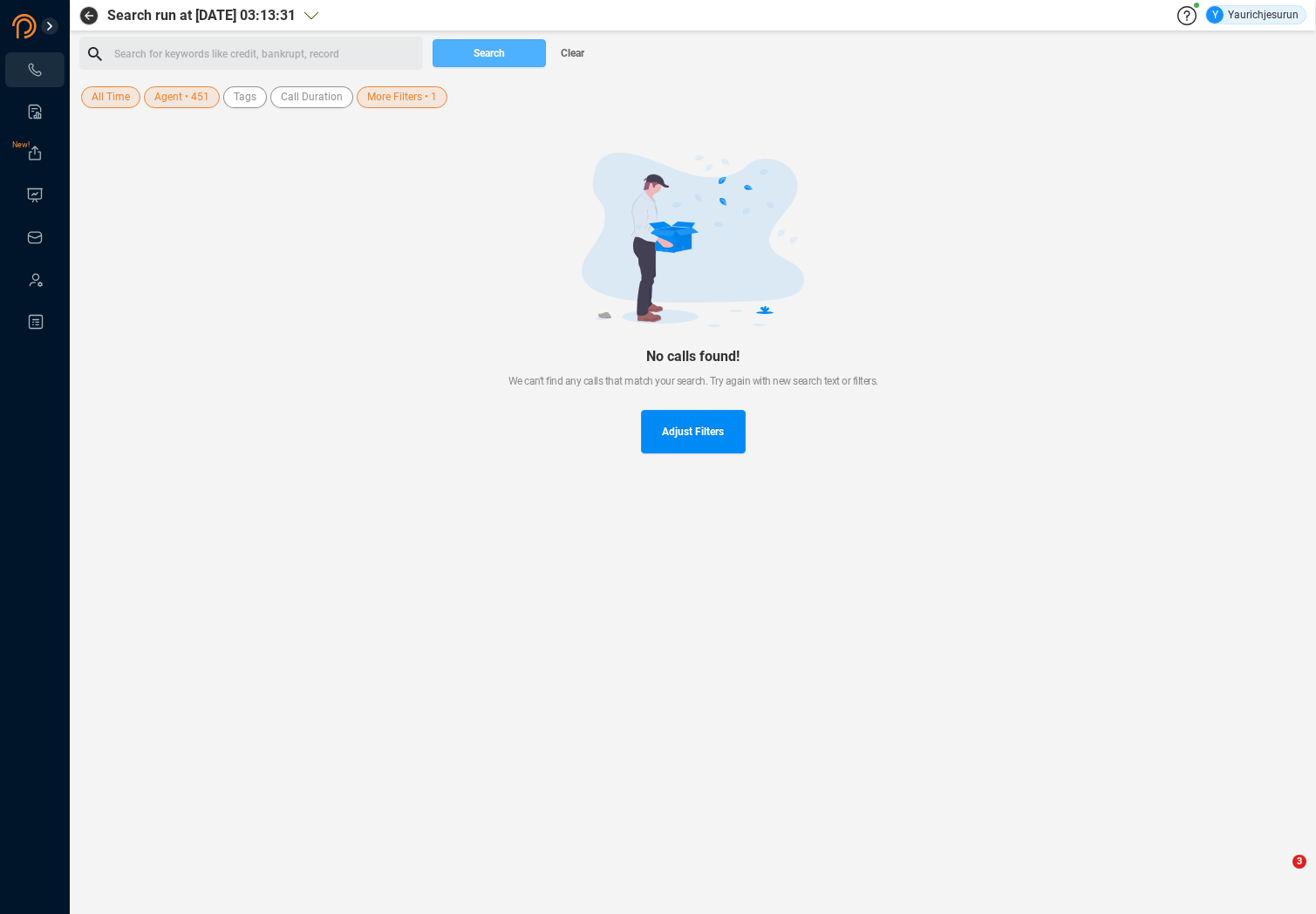
click at [476, 50] on span "Search" at bounding box center [489, 53] width 31 height 28
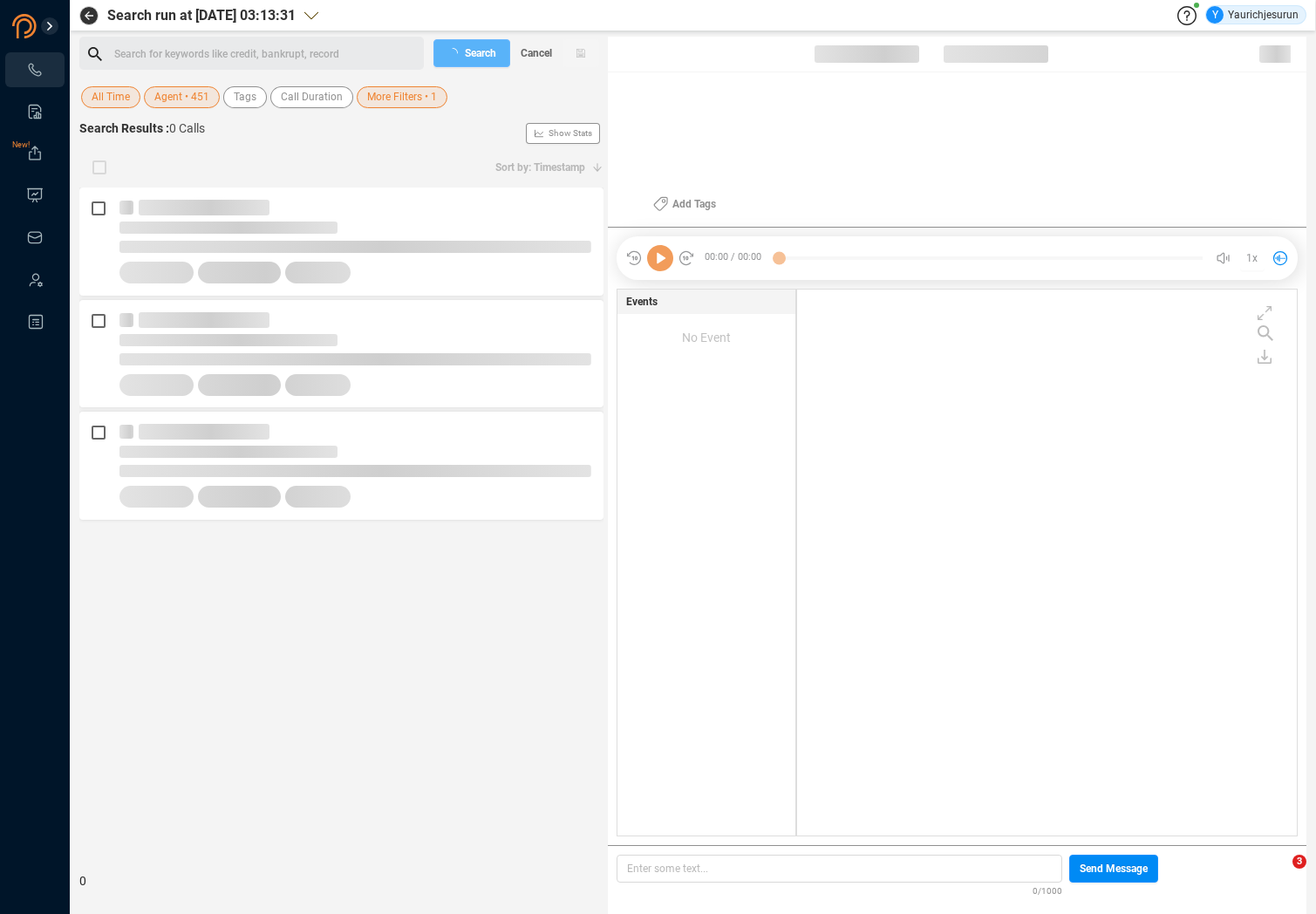
scroll to position [543, 491]
